Goal: Task Accomplishment & Management: Manage account settings

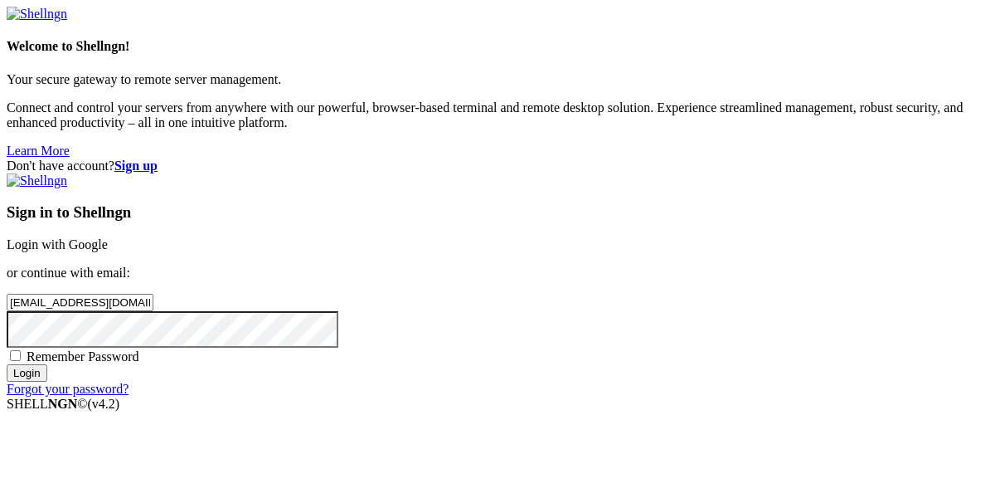
type input "[EMAIL_ADDRESS][DOMAIN_NAME]"
click at [7, 364] on input "Login" at bounding box center [27, 372] width 41 height 17
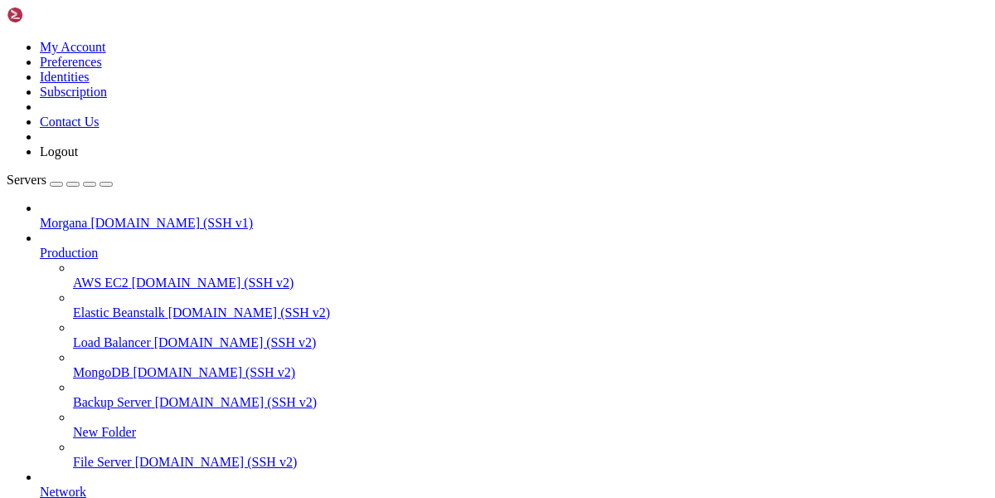
click at [93, 216] on link "Morgana [DOMAIN_NAME] (SSH v1)" at bounding box center [514, 223] width 949 height 15
click at [90, 216] on span "[DOMAIN_NAME] (SSH v1)" at bounding box center [171, 223] width 163 height 14
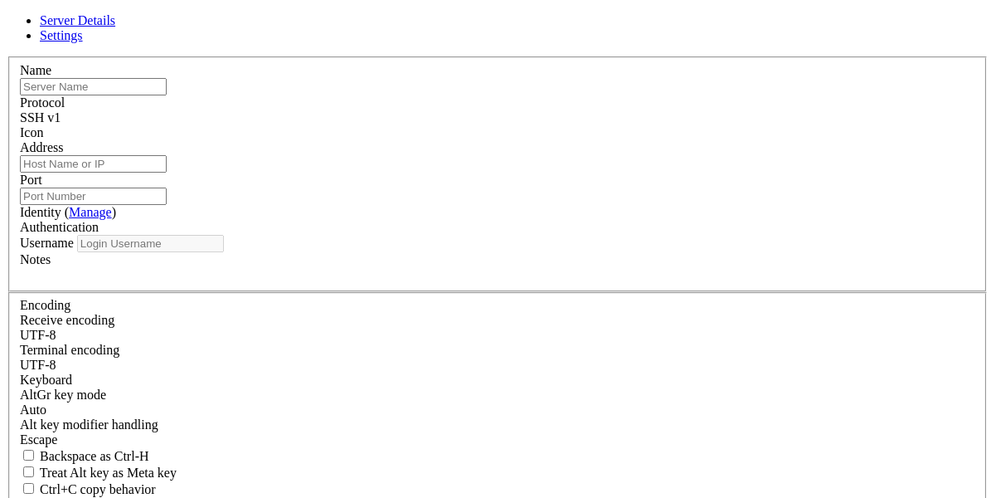
type input "Morgana"
type input "[DOMAIN_NAME]"
type input "22"
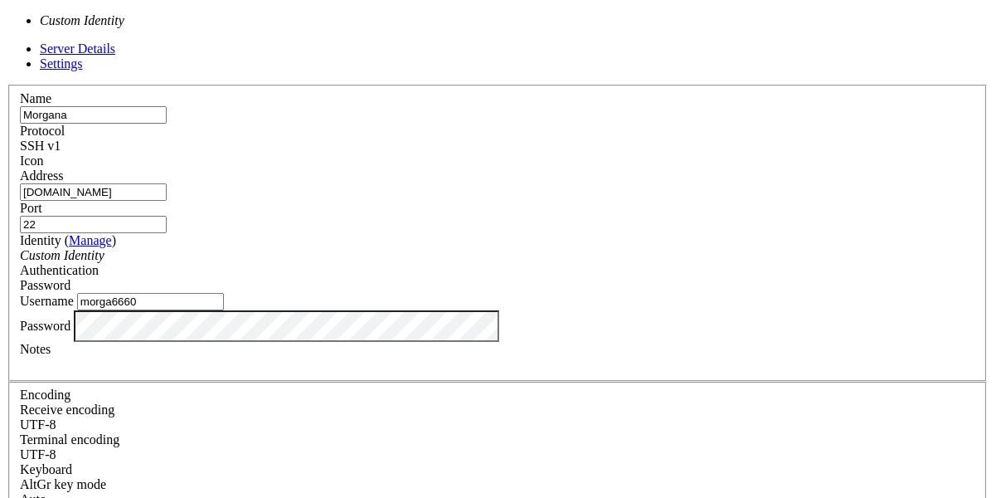
drag, startPoint x: 371, startPoint y: 227, endPoint x: 357, endPoint y: 228, distance: 14.1
click at [357, 248] on div "Custom Identity" at bounding box center [498, 255] width 956 height 15
click at [105, 248] on icon "Custom Identity" at bounding box center [62, 255] width 85 height 14
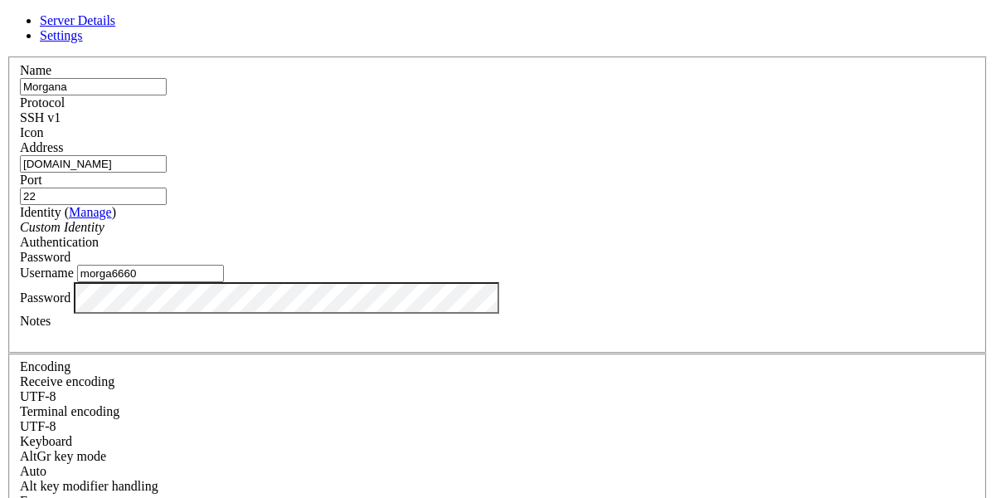
click at [224, 282] on input "morga6660" at bounding box center [150, 273] width 147 height 17
paste input "text"
type input "morga6660"
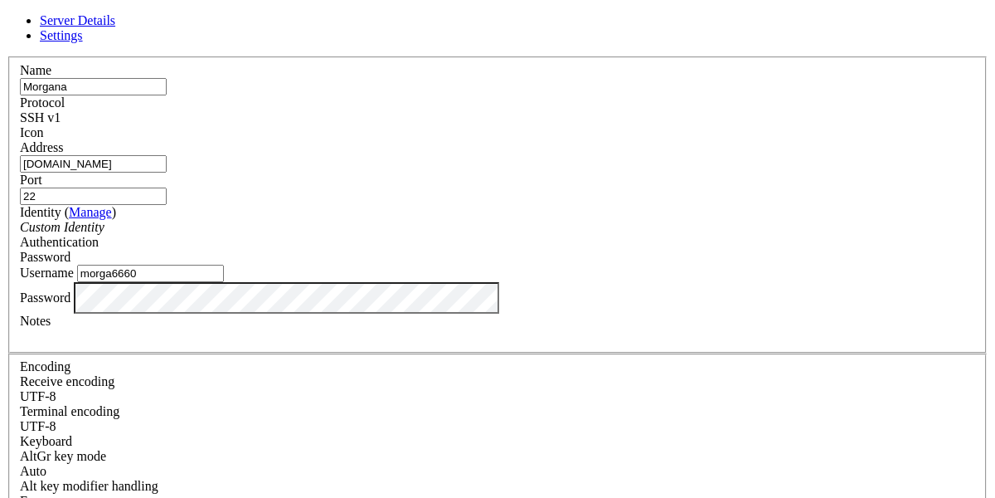
click at [224, 282] on input "morga6660" at bounding box center [150, 273] width 147 height 17
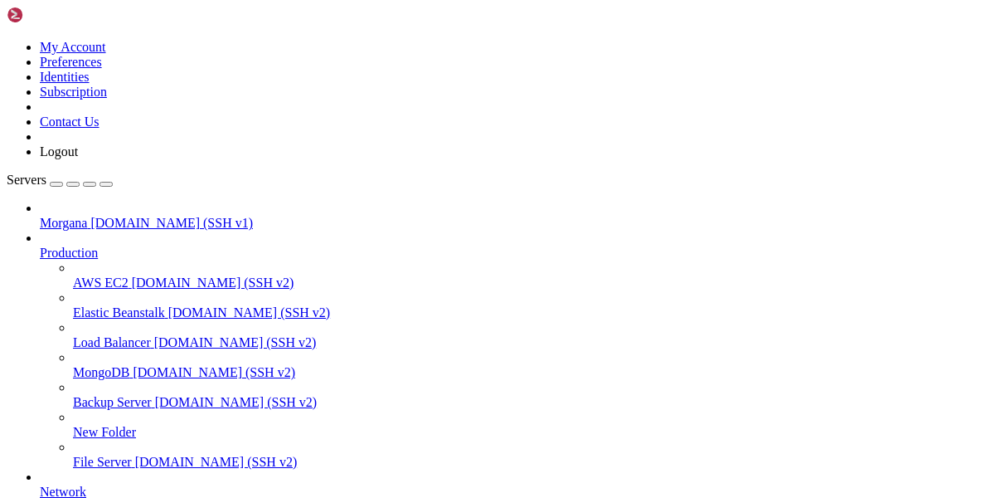
click at [96, 216] on span "[DOMAIN_NAME] (SSH v1)" at bounding box center [171, 223] width 163 height 14
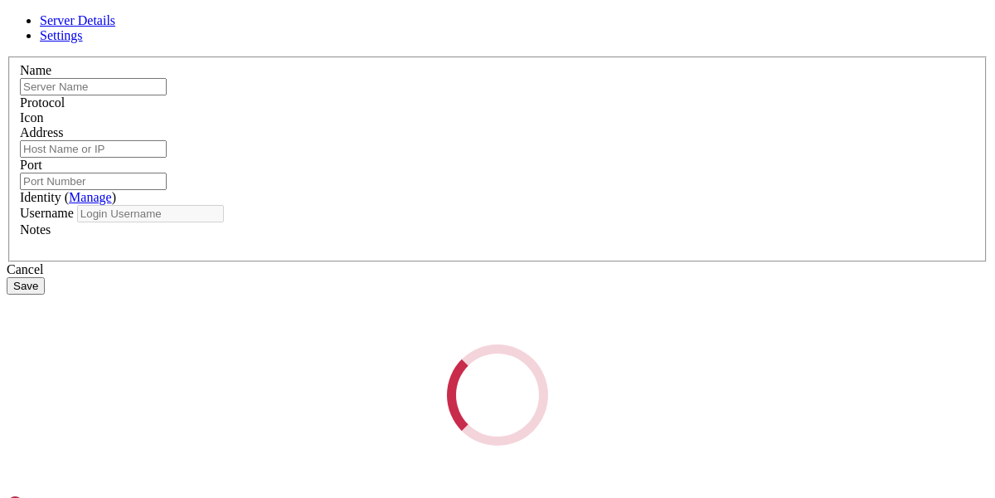
type input "Morgana"
type input "[DOMAIN_NAME]"
type input "22"
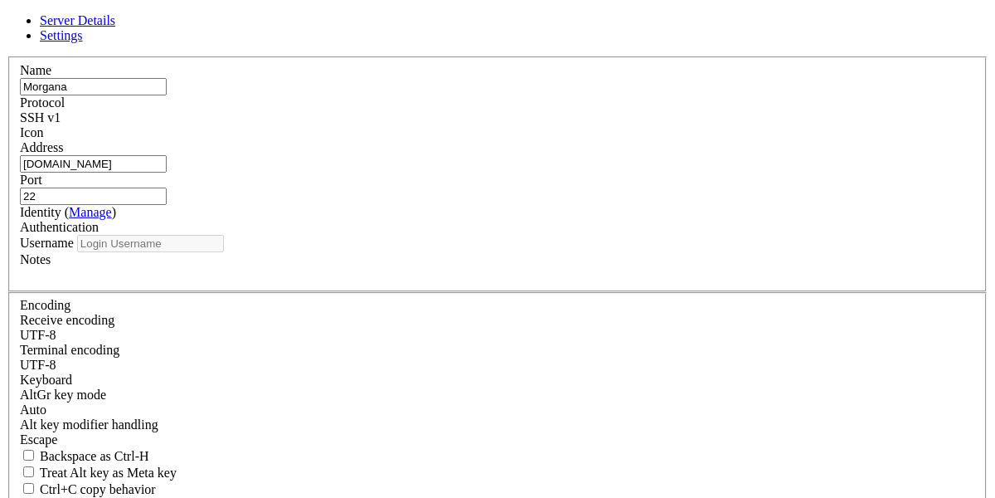
type input "morga6660"
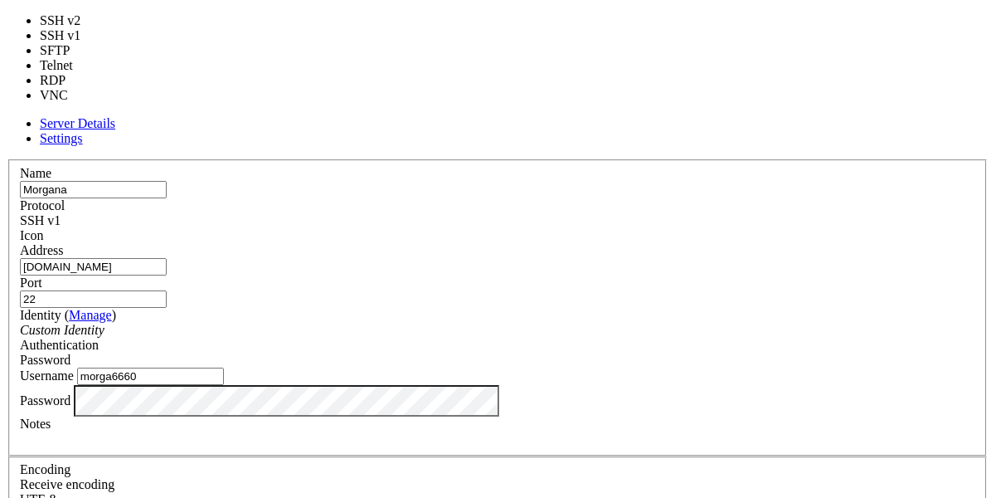
click at [586, 213] on div "SSH v1" at bounding box center [498, 220] width 956 height 15
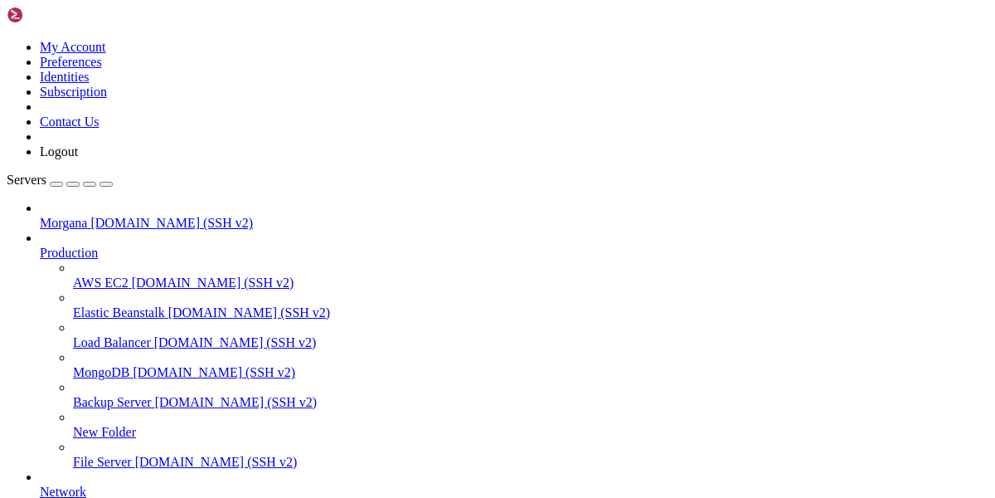
click at [85, 216] on span "Morgana" at bounding box center [63, 223] width 47 height 14
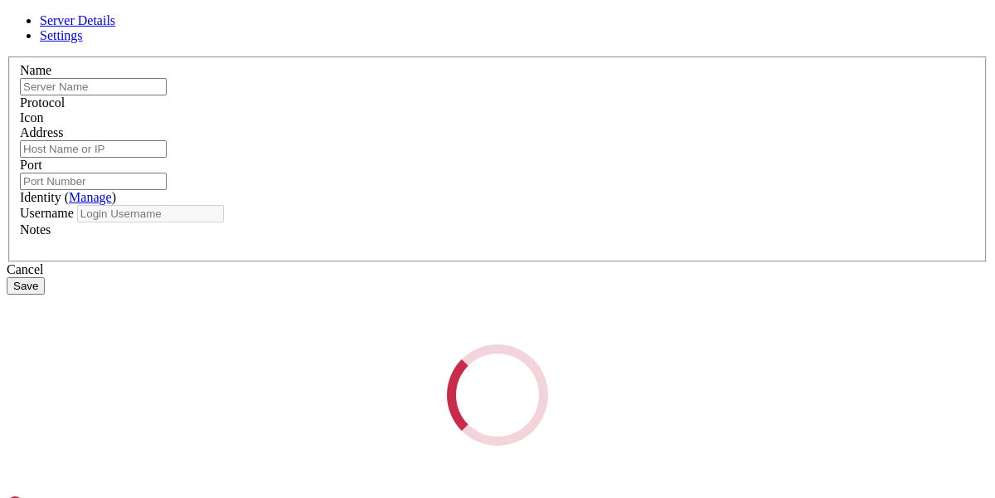
type input "Morgana"
type input "[DOMAIN_NAME]"
type input "22"
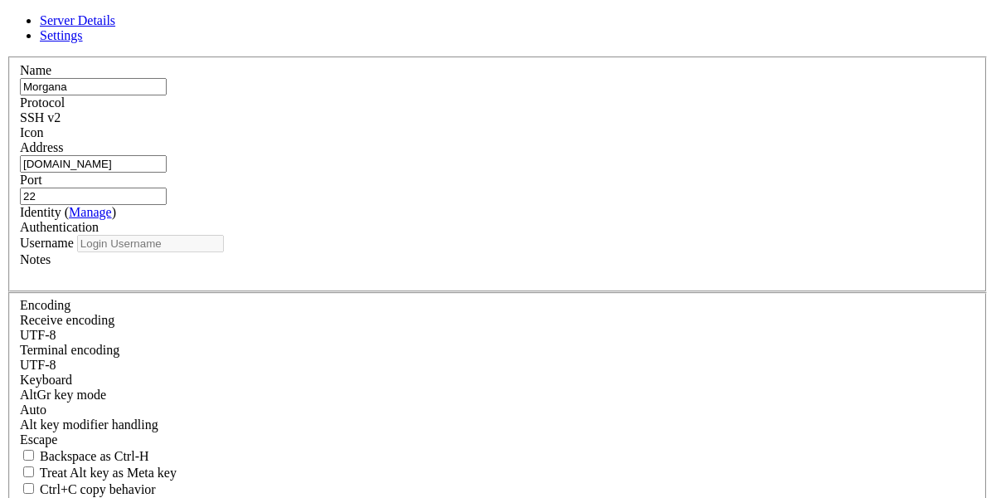
type input "morga6660"
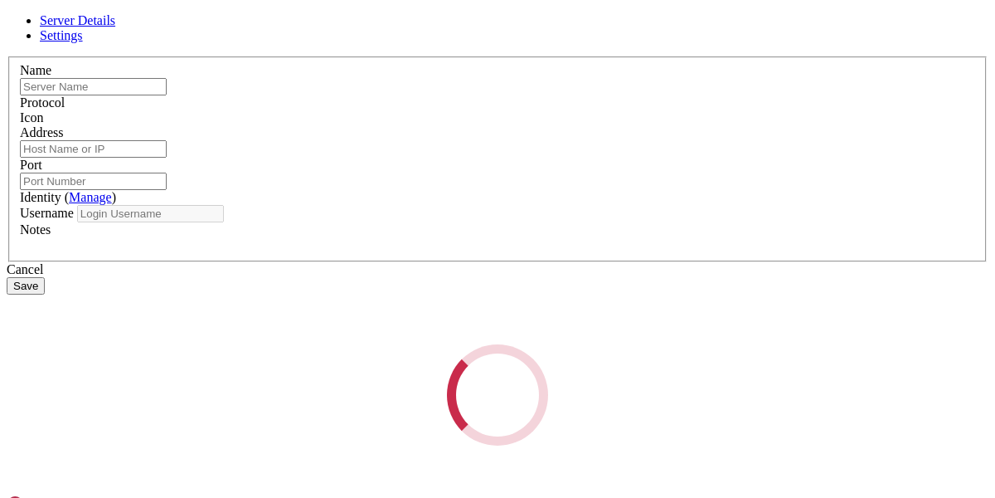
type input "Morgana"
type input "[DOMAIN_NAME]"
type input "22"
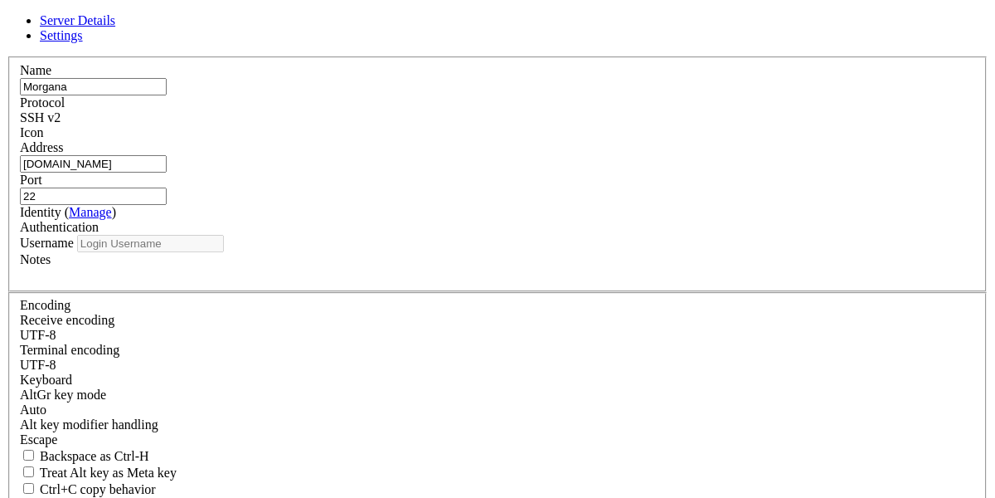
type input "morga6660"
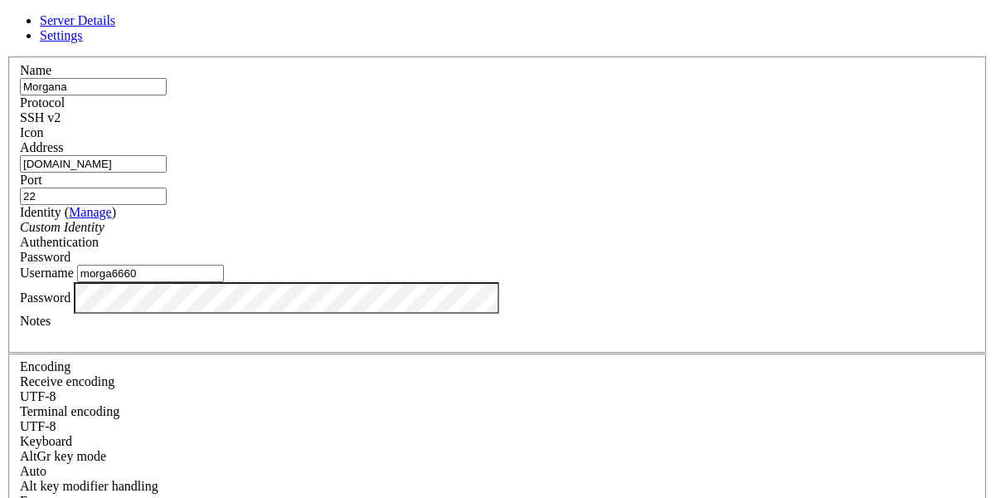
click at [7, 56] on icon at bounding box center [7, 56] width 0 height 0
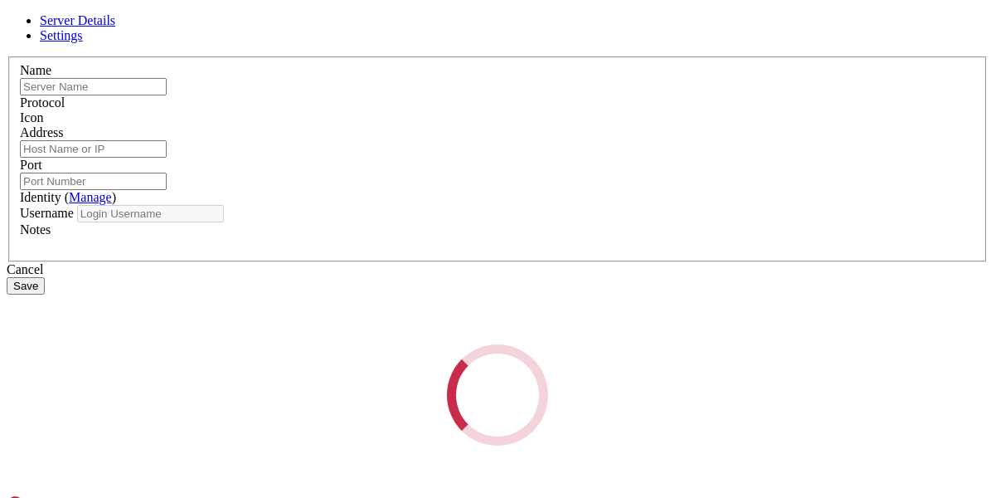
type input "Morgana"
type input "[DOMAIN_NAME]"
type input "22"
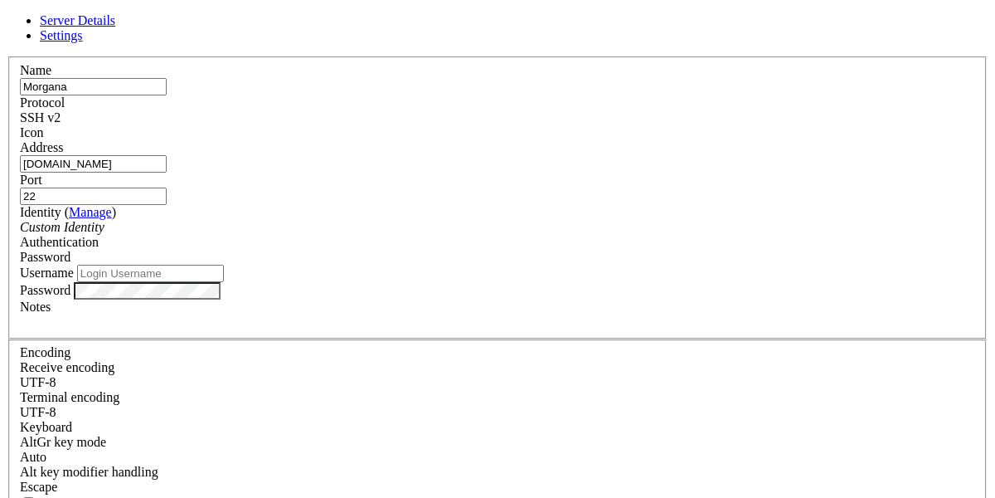
type input "morga6660"
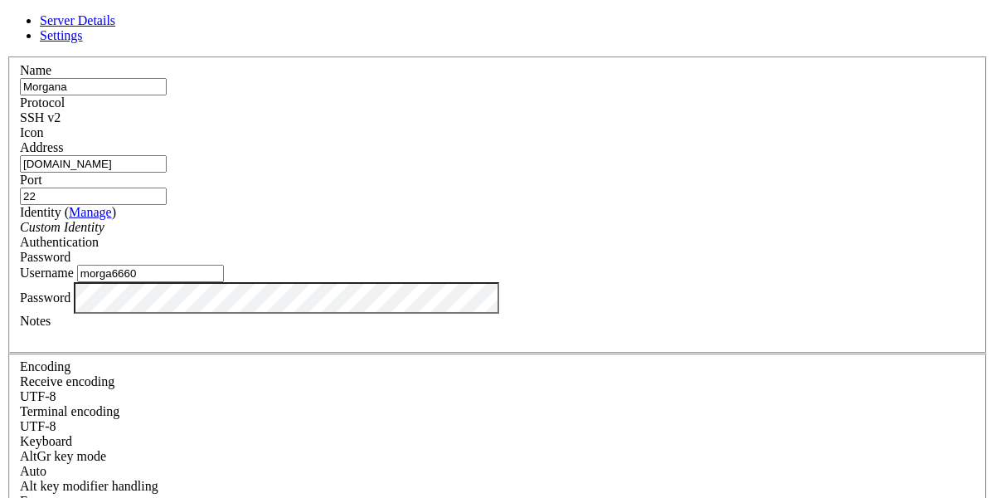
click at [451, 77] on div "Name [PERSON_NAME] Protocol SSH v2 Icon Address [DOMAIN_NAME] Port 22 ( )" at bounding box center [498, 361] width 982 height 610
click at [7, 56] on link at bounding box center [7, 56] width 0 height 0
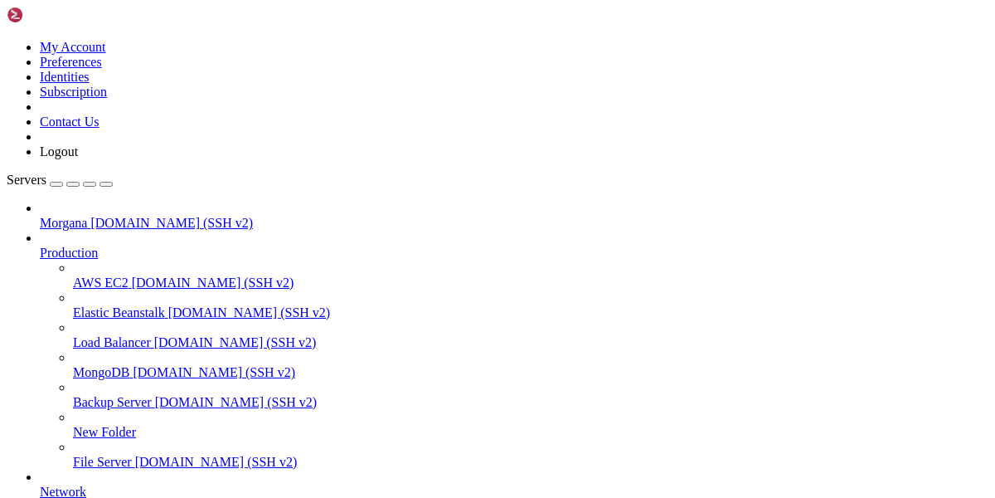
drag, startPoint x: 446, startPoint y: 1709, endPoint x: 18, endPoint y: 1510, distance: 472.1
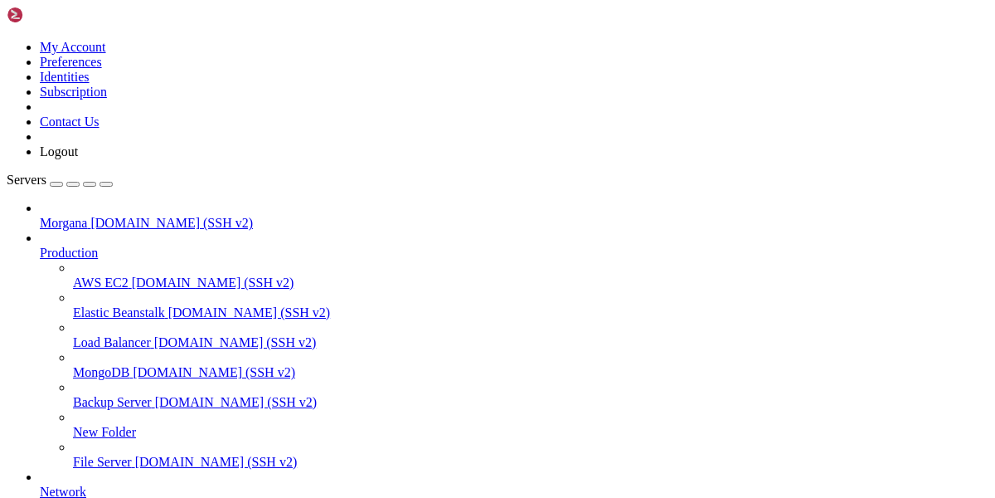
click at [106, 216] on span "[DOMAIN_NAME] (SSH v2)" at bounding box center [171, 223] width 163 height 14
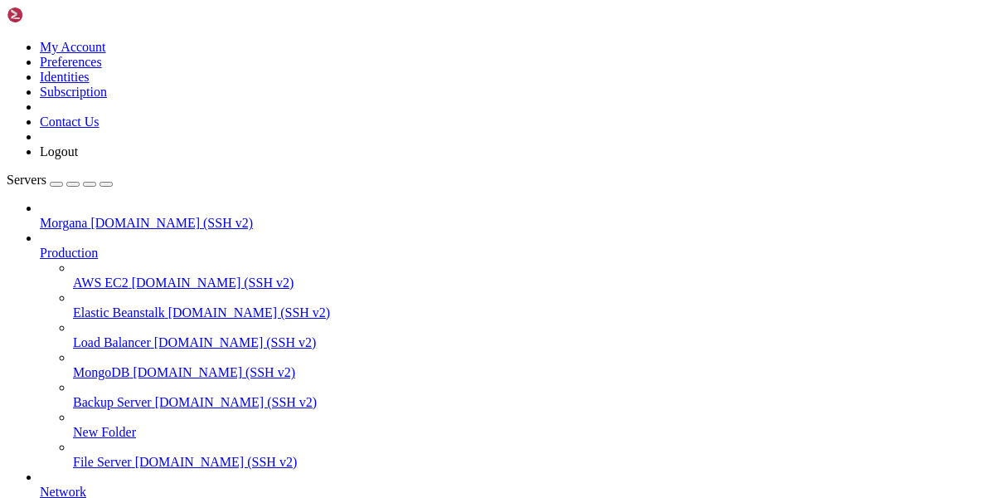
drag, startPoint x: 204, startPoint y: 1313, endPoint x: 15, endPoint y: 966, distance: 395.0
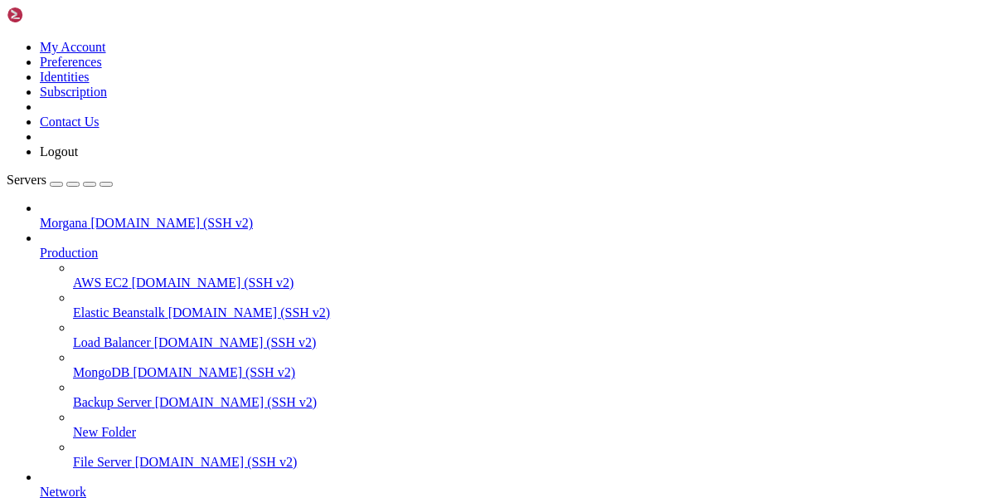
drag, startPoint x: 298, startPoint y: 1332, endPoint x: 16, endPoint y: 968, distance: 460.6
click at [56, 184] on div "button" at bounding box center [56, 184] width 0 height 0
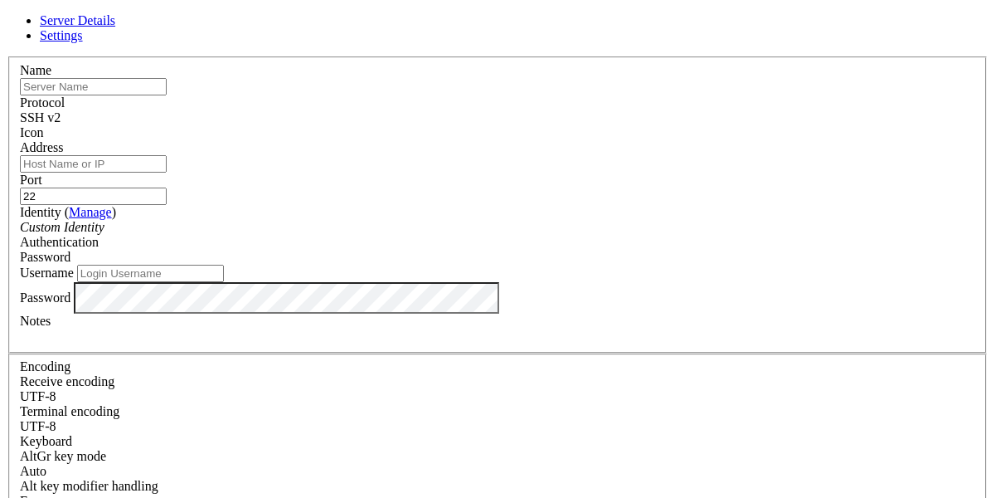
click at [224, 282] on input "Username" at bounding box center [150, 273] width 147 height 17
paste input "morganaf"
click at [224, 282] on input "morganaf" at bounding box center [150, 273] width 147 height 17
type input "morganaf"
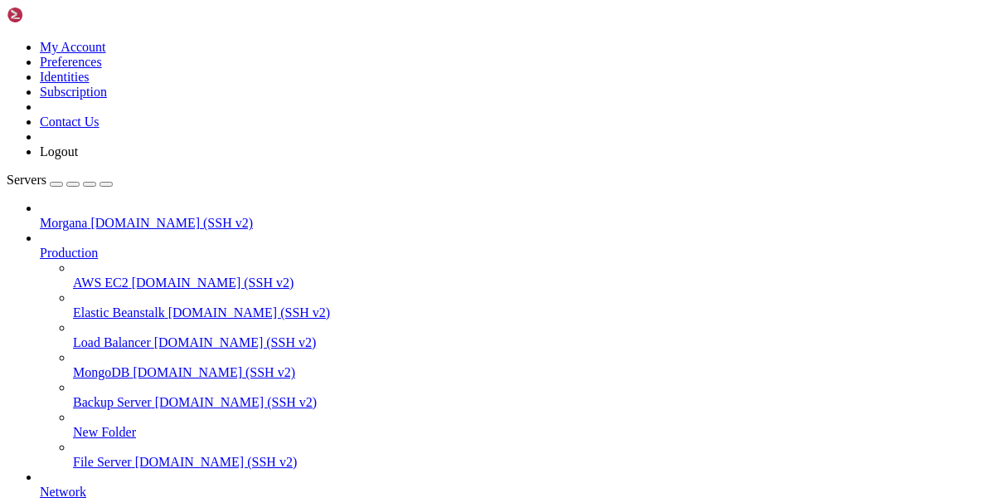
click at [122, 216] on link "Morgana [DOMAIN_NAME] (SSH v2)" at bounding box center [514, 223] width 949 height 15
click at [63, 216] on span "Morgana" at bounding box center [63, 223] width 47 height 14
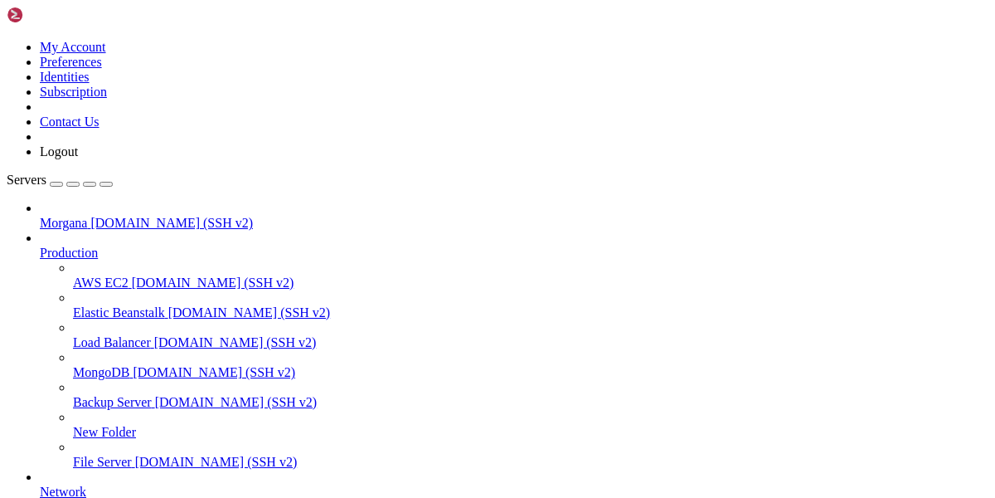
click at [63, 216] on span "Morgana" at bounding box center [63, 223] width 47 height 14
click at [56, 184] on div "button" at bounding box center [56, 184] width 0 height 0
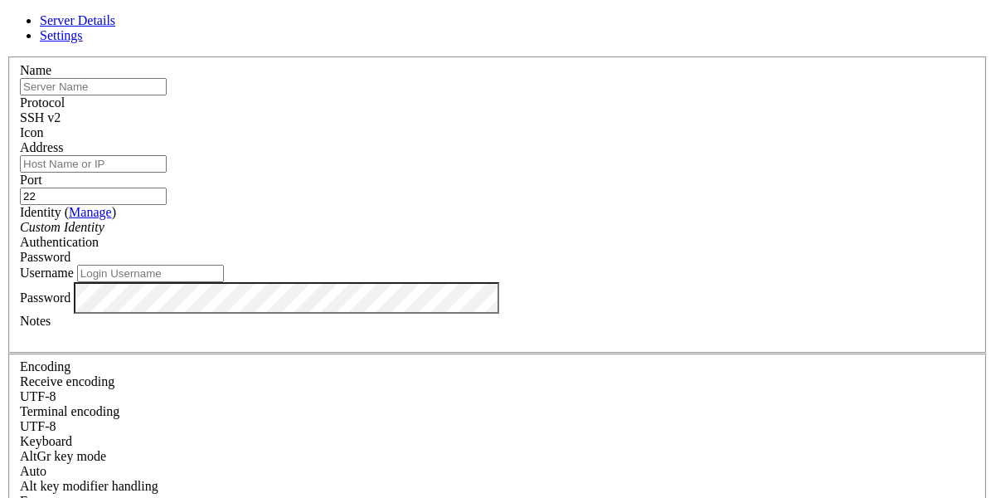
click at [224, 282] on input "Username" at bounding box center [150, 273] width 147 height 17
paste input "morganaf"
type input "morganaf"
click at [167, 173] on input "Address" at bounding box center [93, 163] width 147 height 17
paste input "[DOMAIN_NAME]"
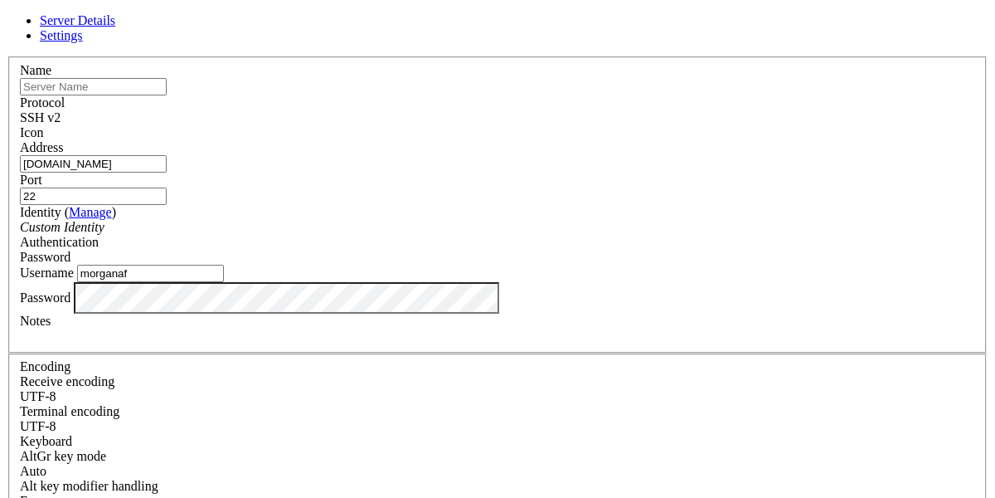
click at [167, 173] on input "[DOMAIN_NAME]" at bounding box center [93, 163] width 147 height 17
type input "[DOMAIN_NAME]"
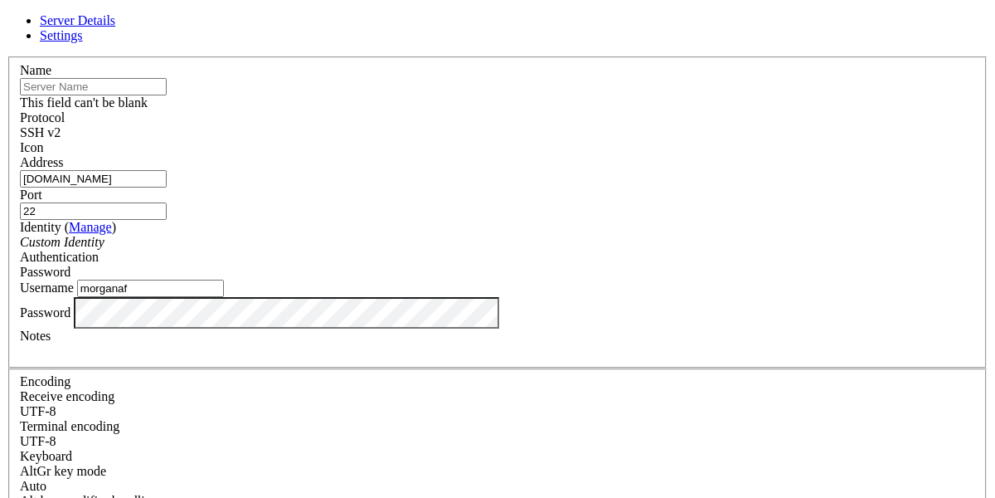
click at [167, 187] on input "[DOMAIN_NAME]" at bounding box center [93, 178] width 147 height 17
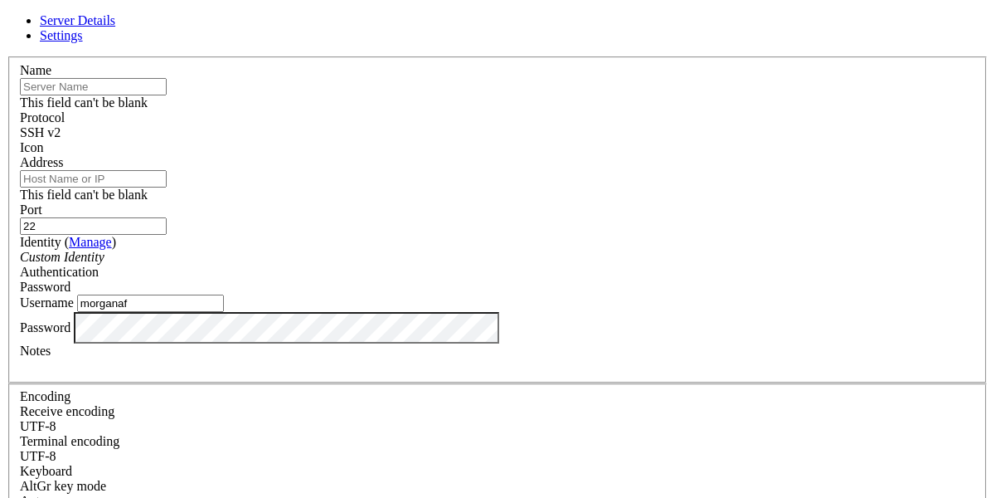
paste input "[DOMAIN_NAME]"
type input "[DOMAIN_NAME]"
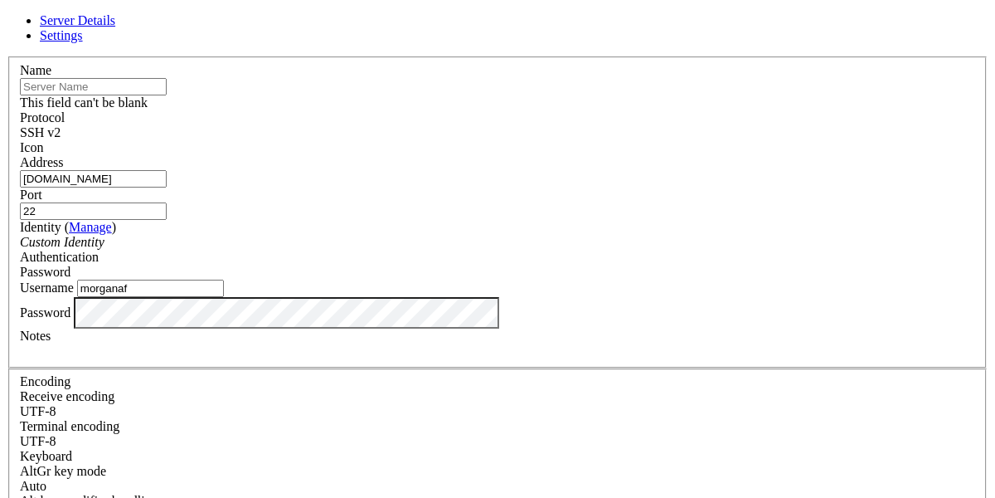
click at [167, 95] on input "text" at bounding box center [93, 86] width 147 height 17
paste input "[DOMAIN_NAME]"
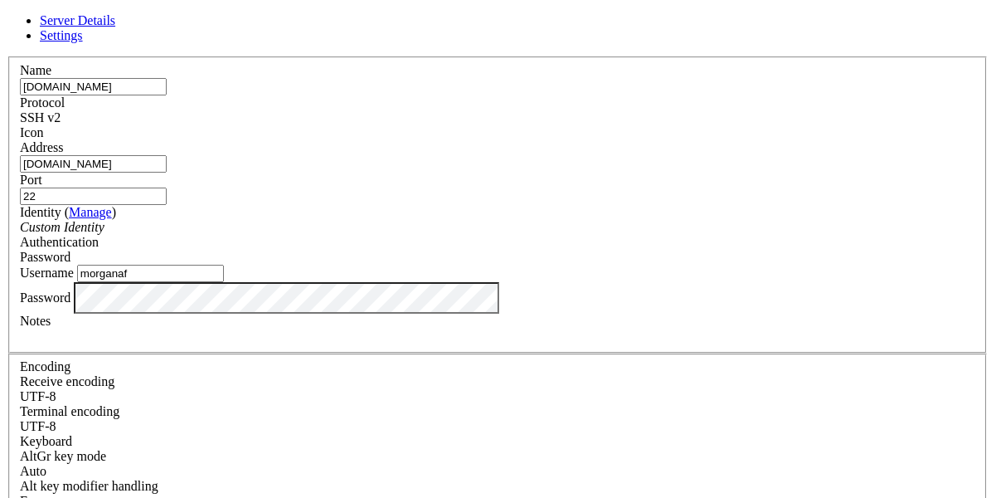
type input "[DOMAIN_NAME]"
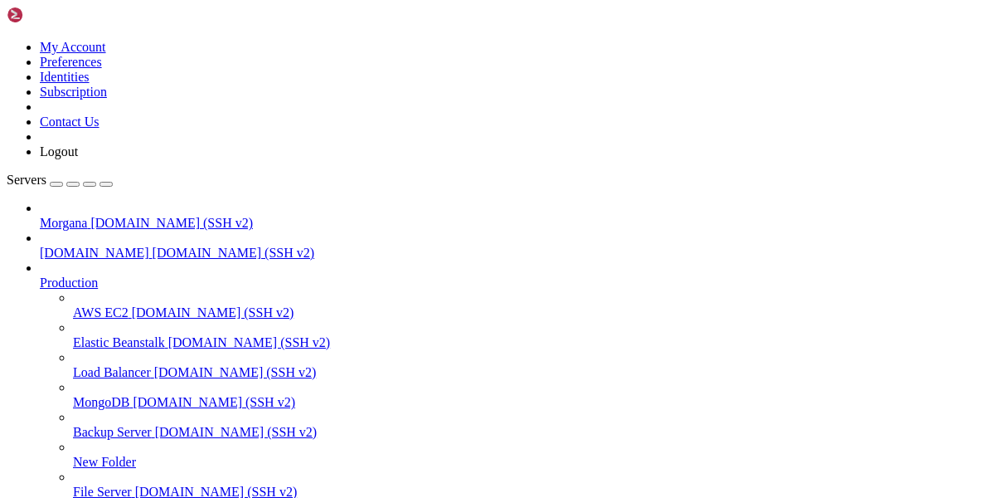
click at [153, 246] on span "[DOMAIN_NAME] (SSH v2)" at bounding box center [234, 253] width 163 height 14
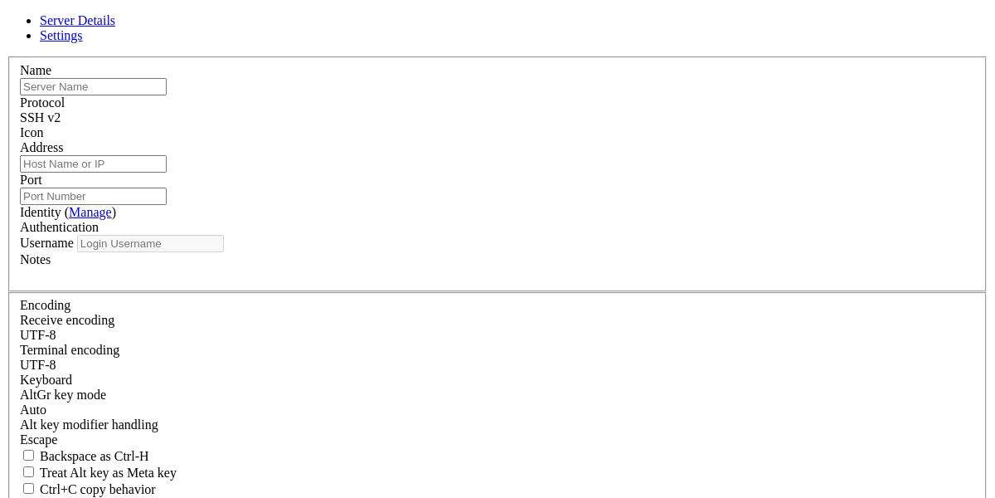
type input "[DOMAIN_NAME]"
type input "22"
type input "morganaf"
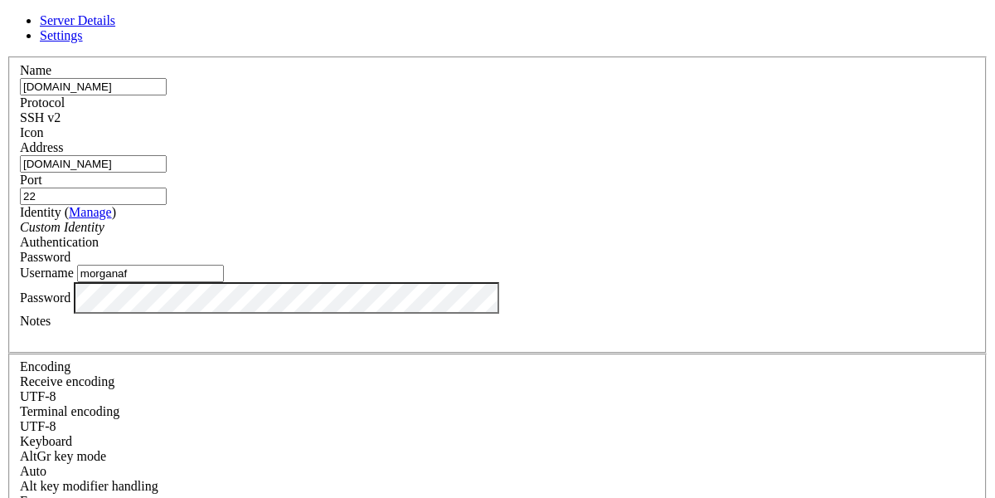
click at [167, 173] on input "[DOMAIN_NAME]" at bounding box center [93, 163] width 147 height 17
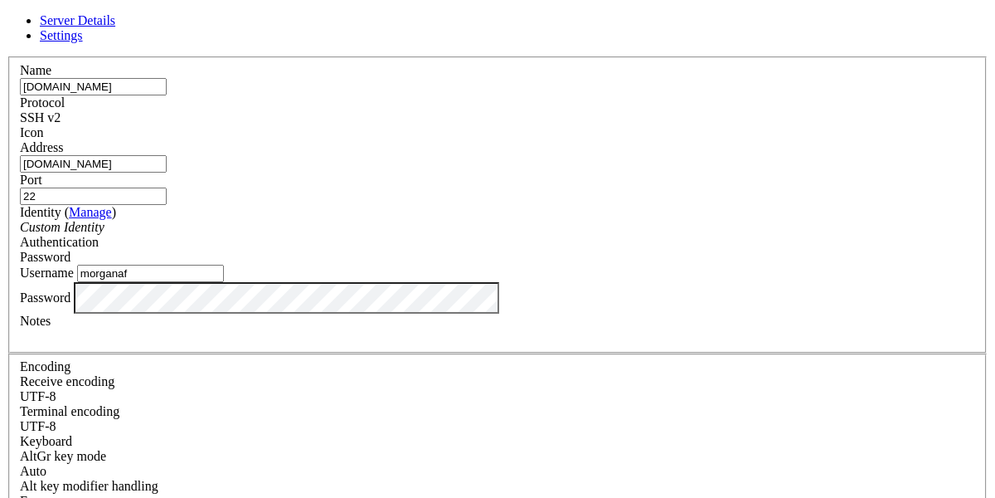
paste input "[DOMAIN_NAME]"
type input "[DOMAIN_NAME]"
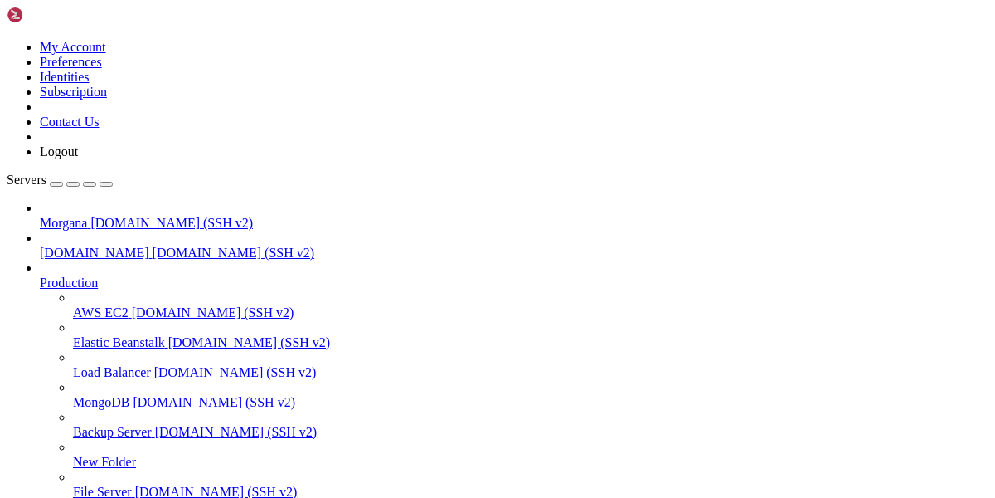
click at [114, 246] on span "[DOMAIN_NAME]" at bounding box center [94, 253] width 109 height 14
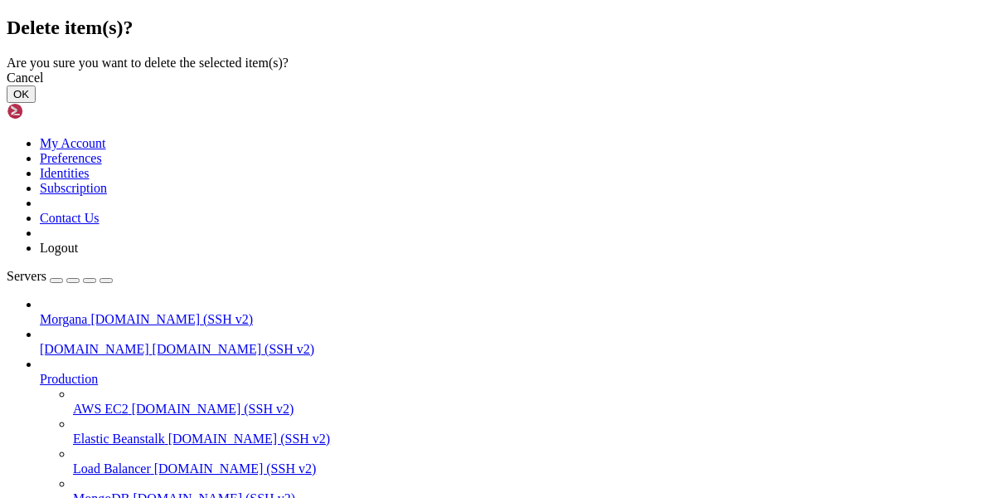
click at [608, 85] on div "Cancel" at bounding box center [498, 78] width 982 height 15
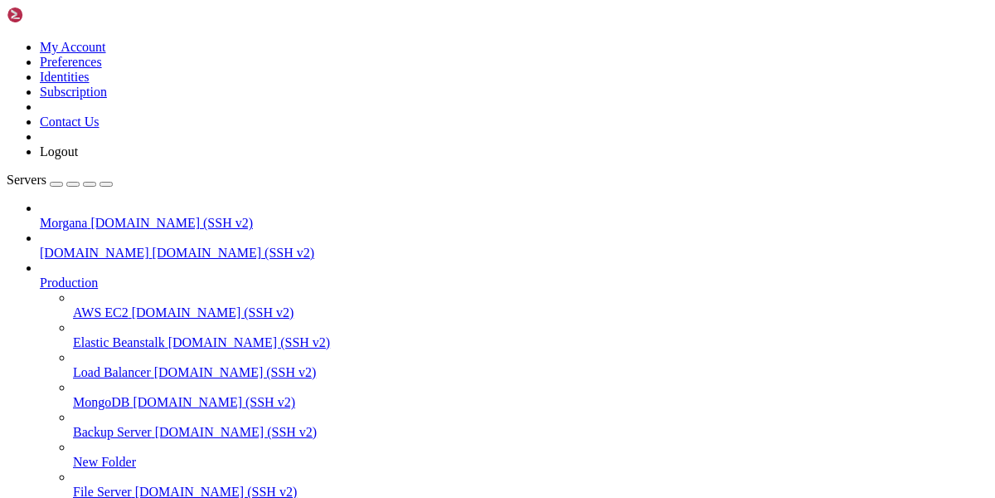
click at [103, 216] on span "[DOMAIN_NAME] (SSH v2)" at bounding box center [171, 223] width 163 height 14
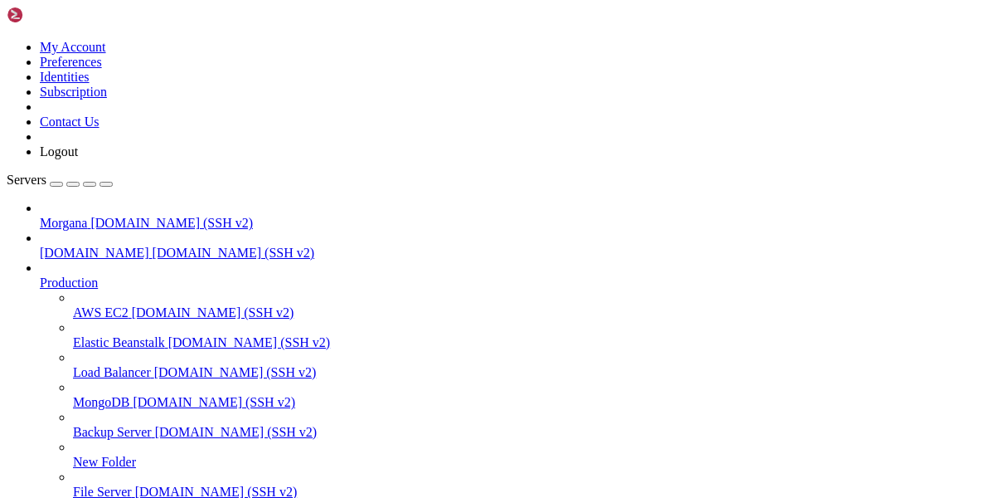
drag, startPoint x: 195, startPoint y: 1371, endPoint x: 14, endPoint y: 1013, distance: 401.4
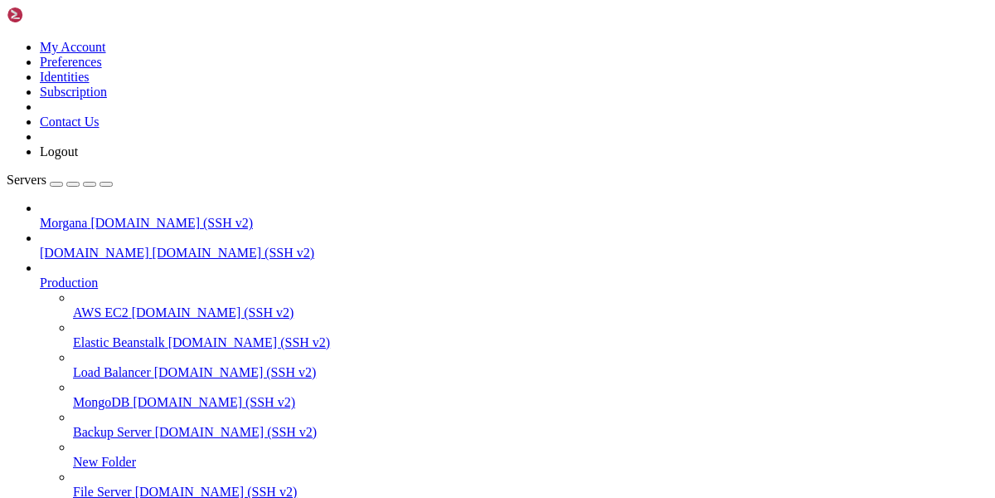
drag, startPoint x: 216, startPoint y: 1004, endPoint x: 84, endPoint y: 998, distance: 132.0
